Goal: Information Seeking & Learning: Learn about a topic

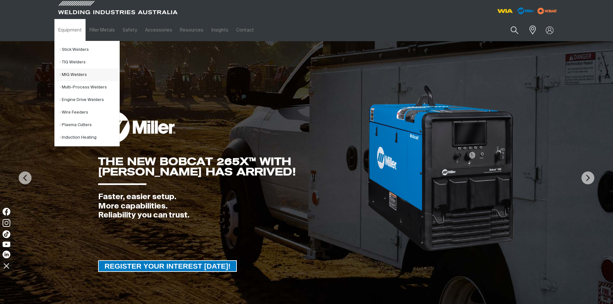
click at [70, 72] on link "MIG Welders" at bounding box center [90, 75] width 60 height 13
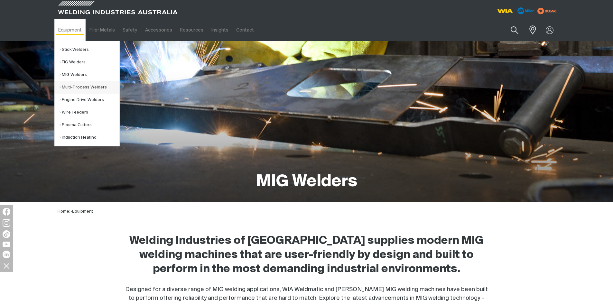
click at [75, 87] on link "Multi-Process Welders" at bounding box center [90, 87] width 60 height 13
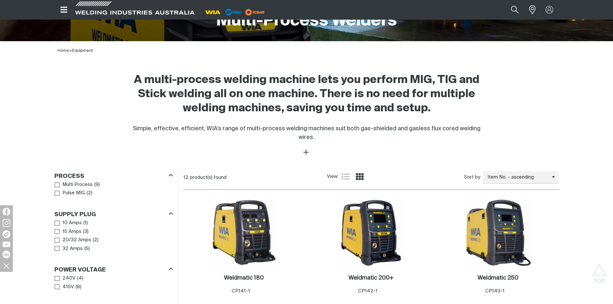
scroll to position [258, 0]
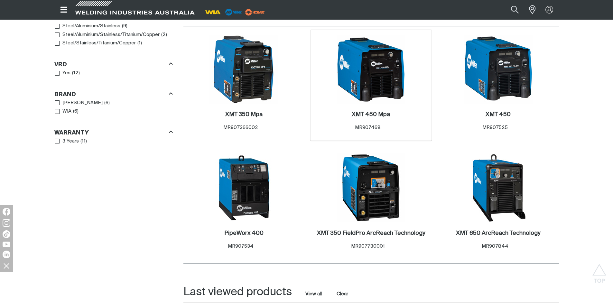
scroll to position [547, 0]
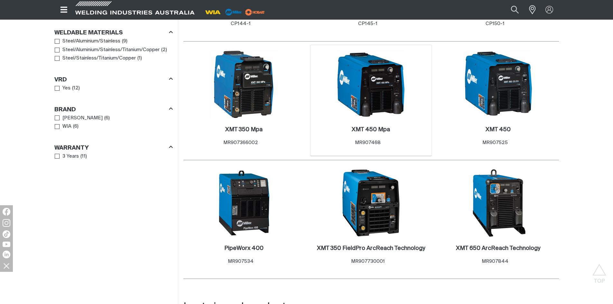
click at [382, 95] on img at bounding box center [371, 84] width 69 height 69
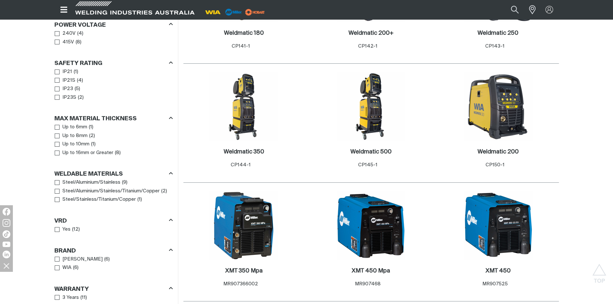
scroll to position [322, 0]
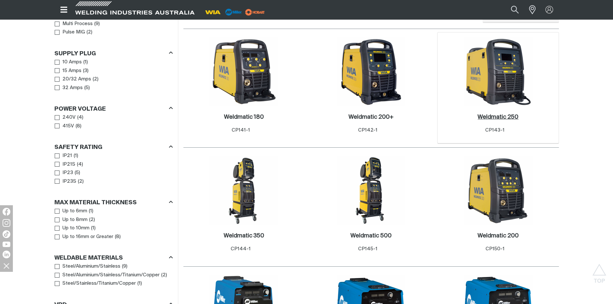
click at [505, 114] on h2 "Weldmatic 250 ." at bounding box center [498, 117] width 41 height 6
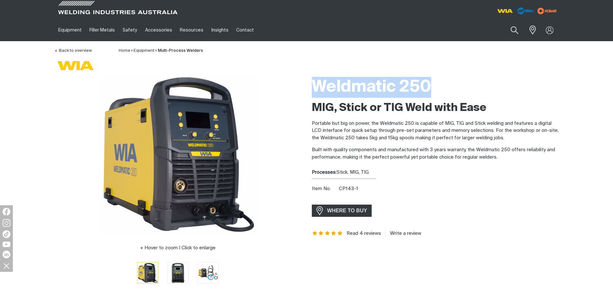
drag, startPoint x: 312, startPoint y: 84, endPoint x: 427, endPoint y: 89, distance: 114.7
click at [427, 89] on h1 "Weldmatic 250" at bounding box center [435, 87] width 247 height 21
copy h1 "Weldmatic 250"
click at [507, 86] on h1 "Weldmatic 250" at bounding box center [435, 87] width 247 height 21
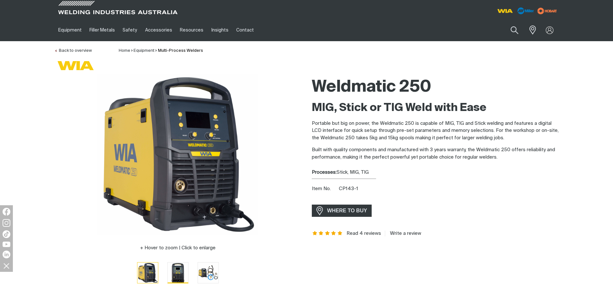
click at [173, 273] on img "Go to slide 2" at bounding box center [178, 273] width 21 height 21
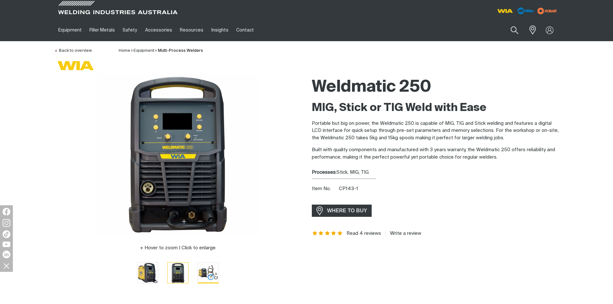
click at [201, 269] on img "Go to slide 3" at bounding box center [208, 273] width 21 height 21
